Goal: Check status: Check status

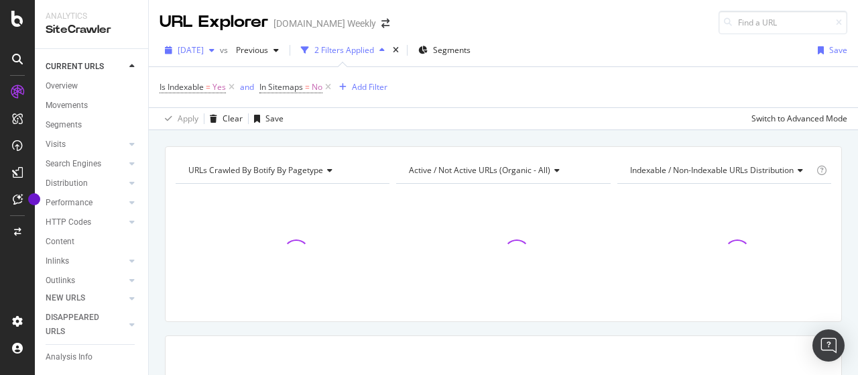
click at [196, 44] on div "[DATE]" at bounding box center [190, 50] width 60 height 20
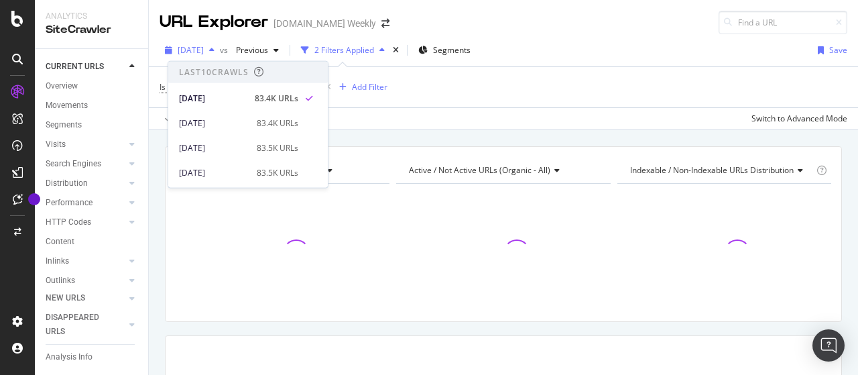
click at [196, 45] on span "[DATE]" at bounding box center [191, 49] width 26 height 11
